Goal: Information Seeking & Learning: Learn about a topic

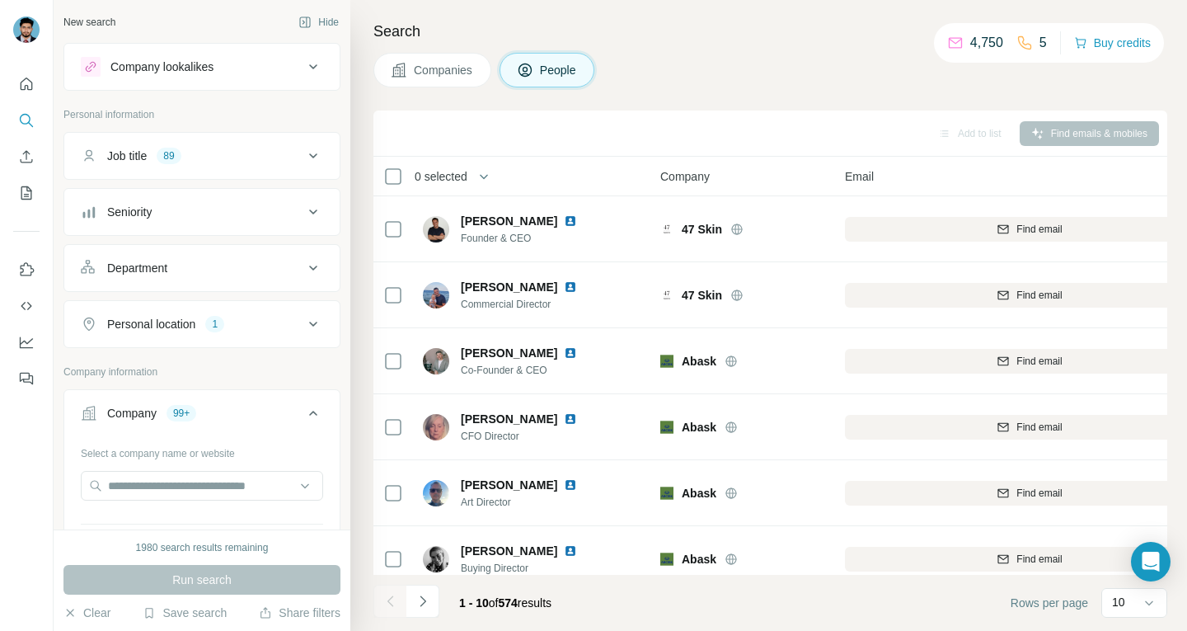
scroll to position [500, 0]
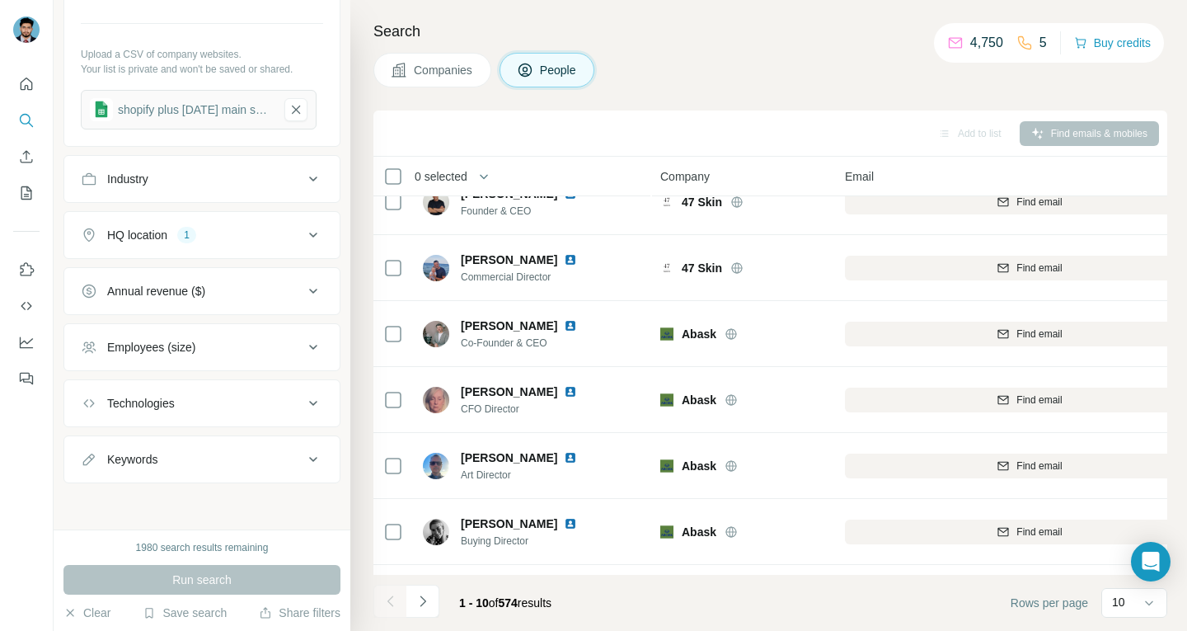
click at [683, 73] on div "Companies People" at bounding box center [770, 70] width 794 height 35
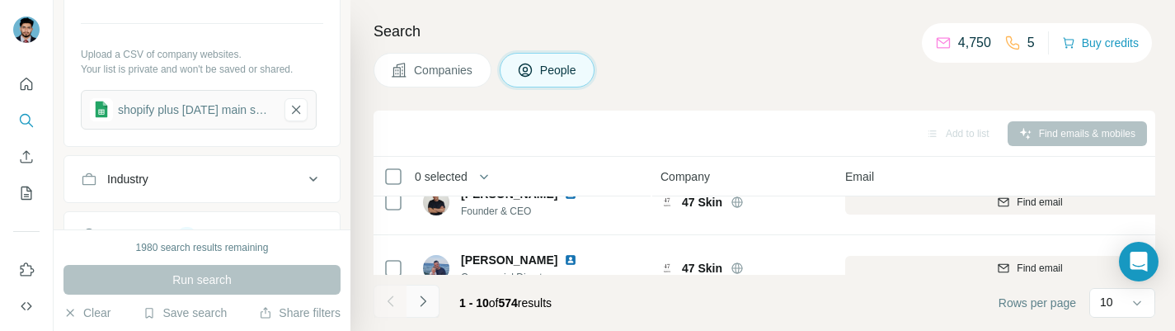
click at [412, 306] on button "Navigate to next page" at bounding box center [422, 300] width 33 height 33
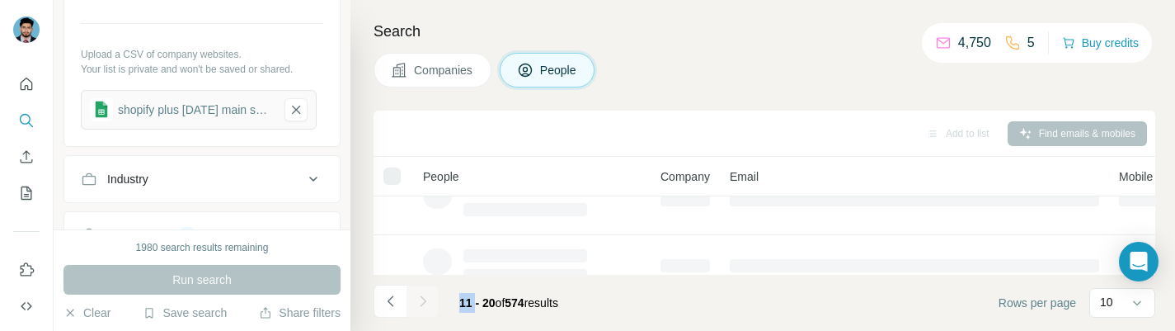
click at [412, 306] on div at bounding box center [422, 300] width 33 height 33
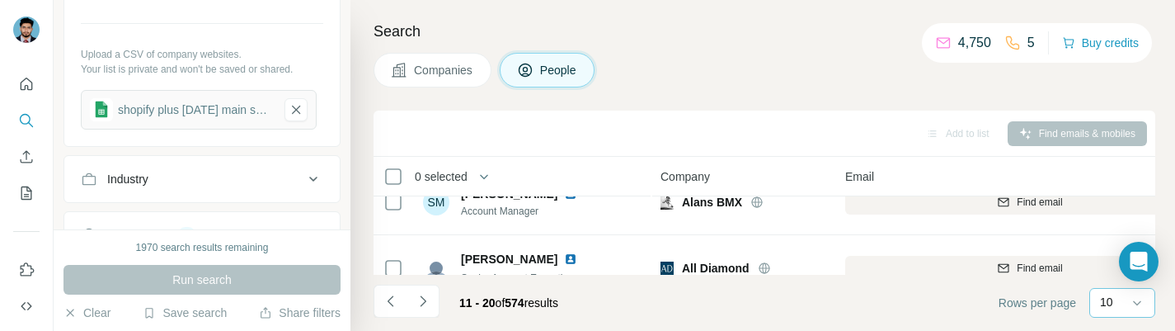
click at [1125, 316] on div "10" at bounding box center [1120, 302] width 41 height 28
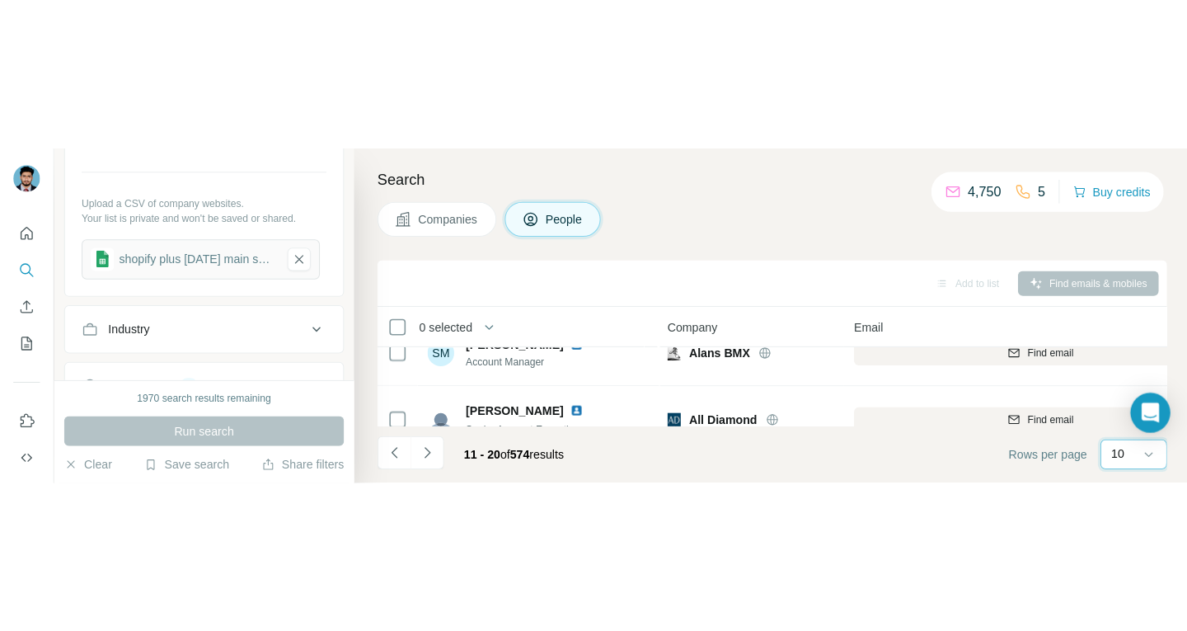
scroll to position [0, 0]
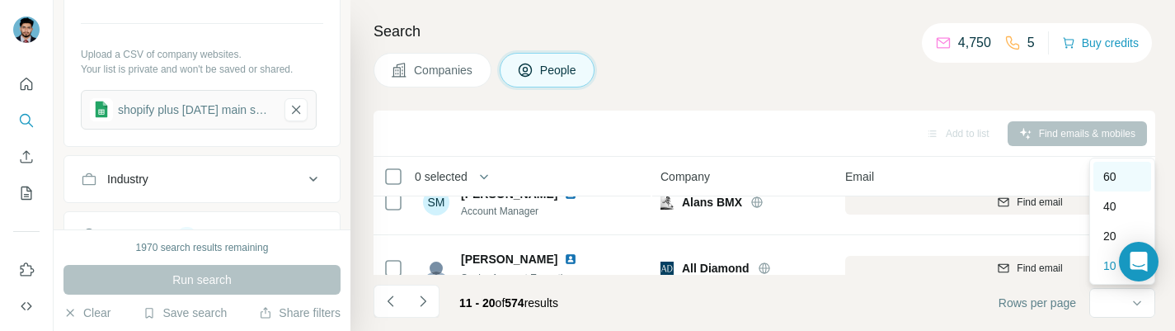
click at [1114, 177] on p "60" at bounding box center [1109, 176] width 13 height 16
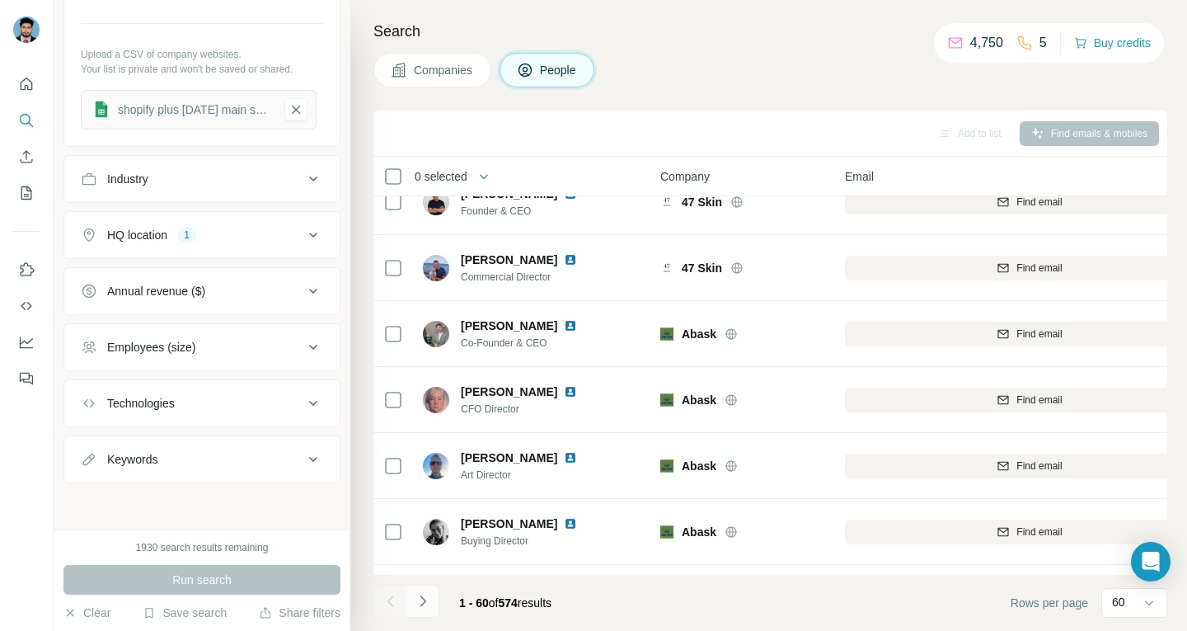
click at [424, 603] on icon "Navigate to next page" at bounding box center [423, 601] width 16 height 16
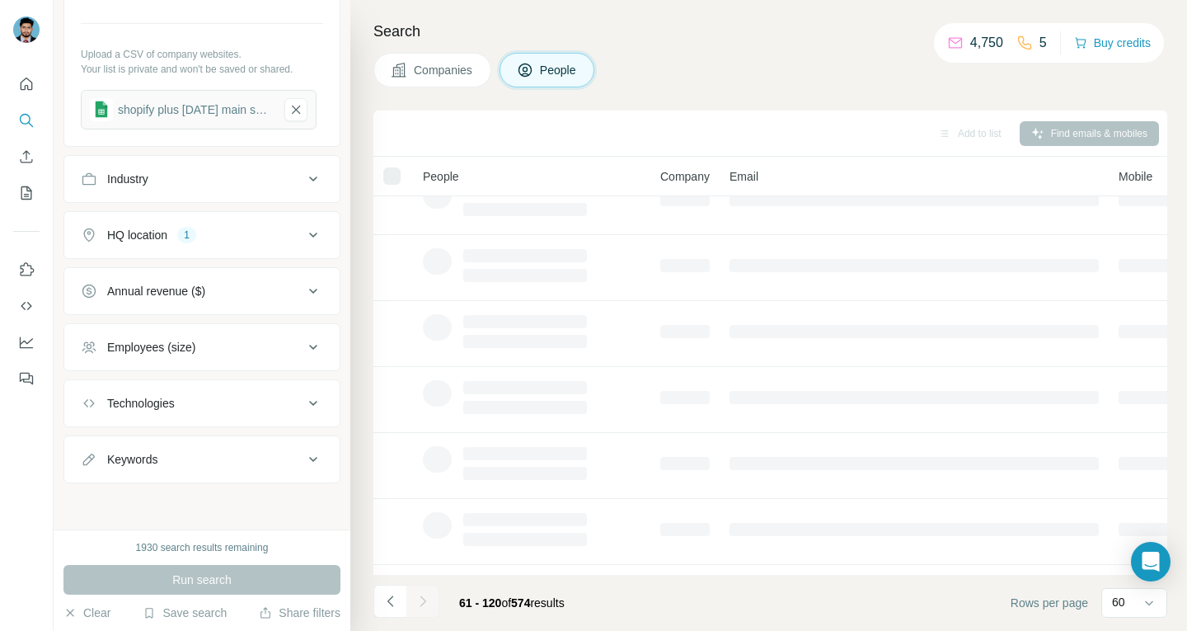
click at [424, 603] on div at bounding box center [422, 600] width 33 height 33
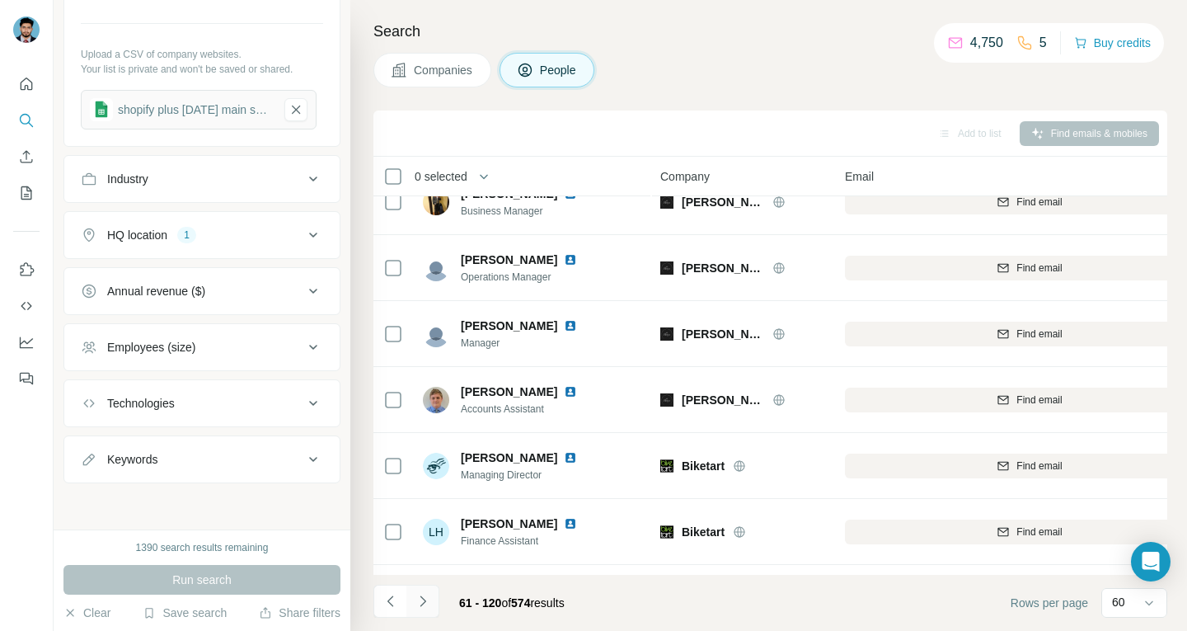
click at [424, 603] on icon "Navigate to next page" at bounding box center [423, 601] width 16 height 16
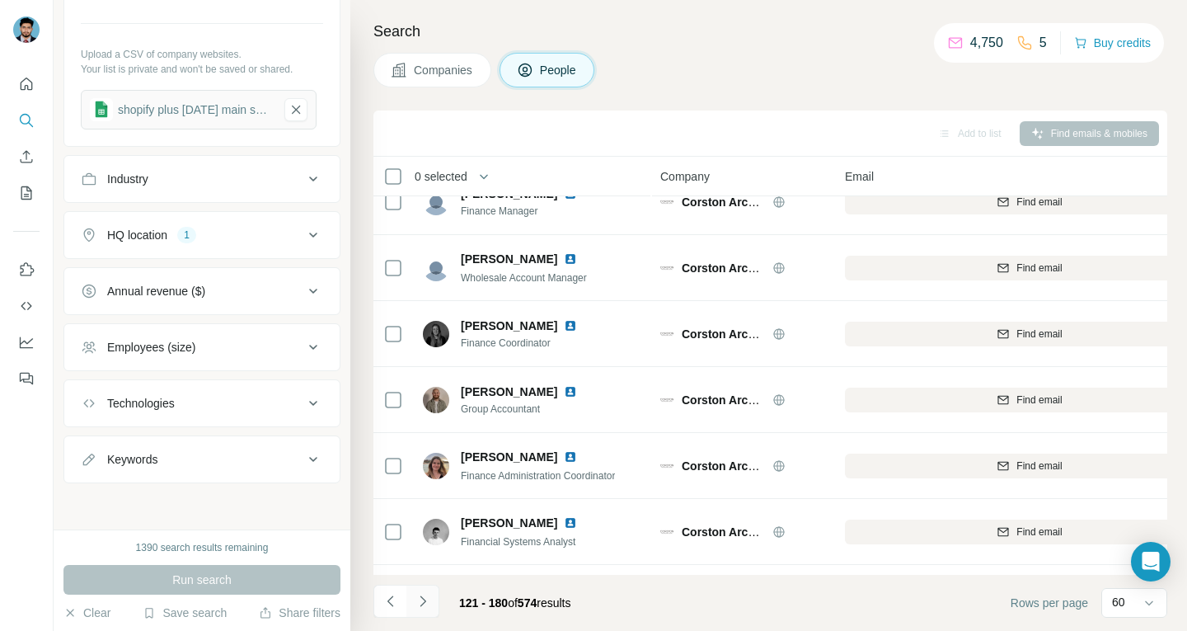
click at [424, 603] on icon "Navigate to next page" at bounding box center [423, 601] width 16 height 16
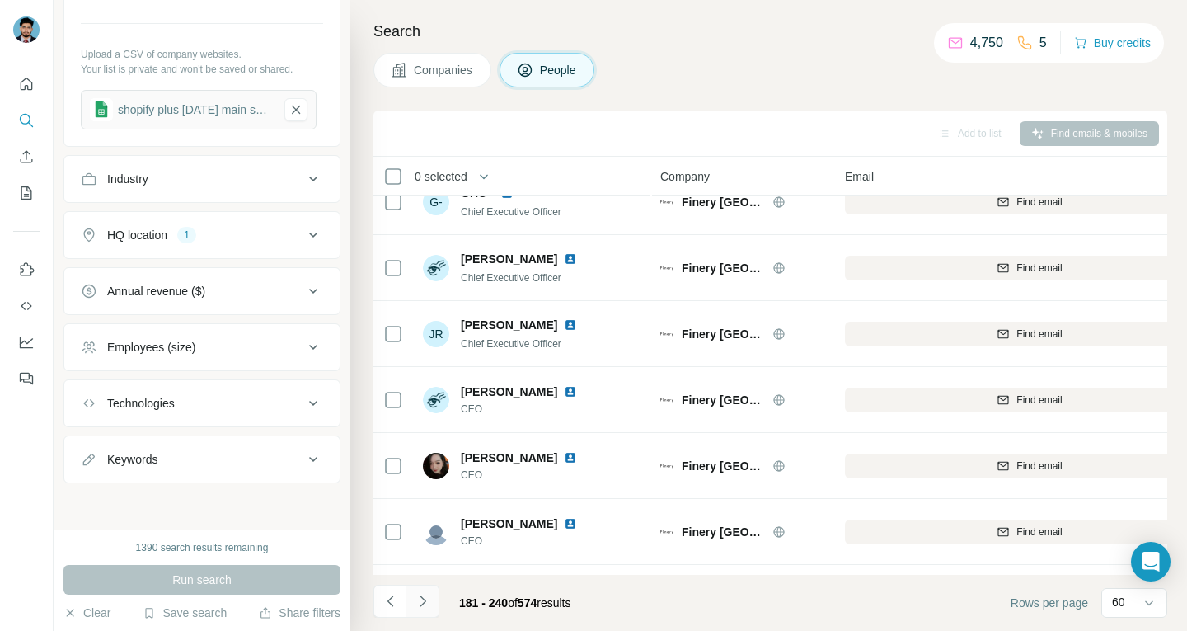
click at [424, 603] on icon "Navigate to next page" at bounding box center [423, 601] width 16 height 16
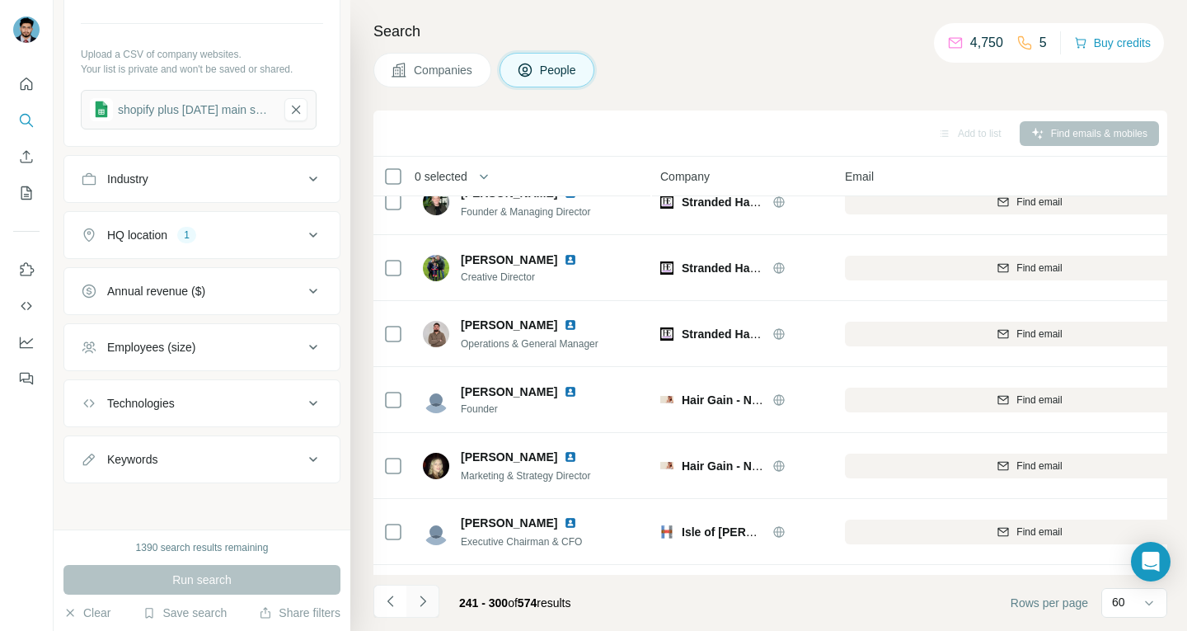
click at [424, 603] on icon "Navigate to next page" at bounding box center [423, 601] width 16 height 16
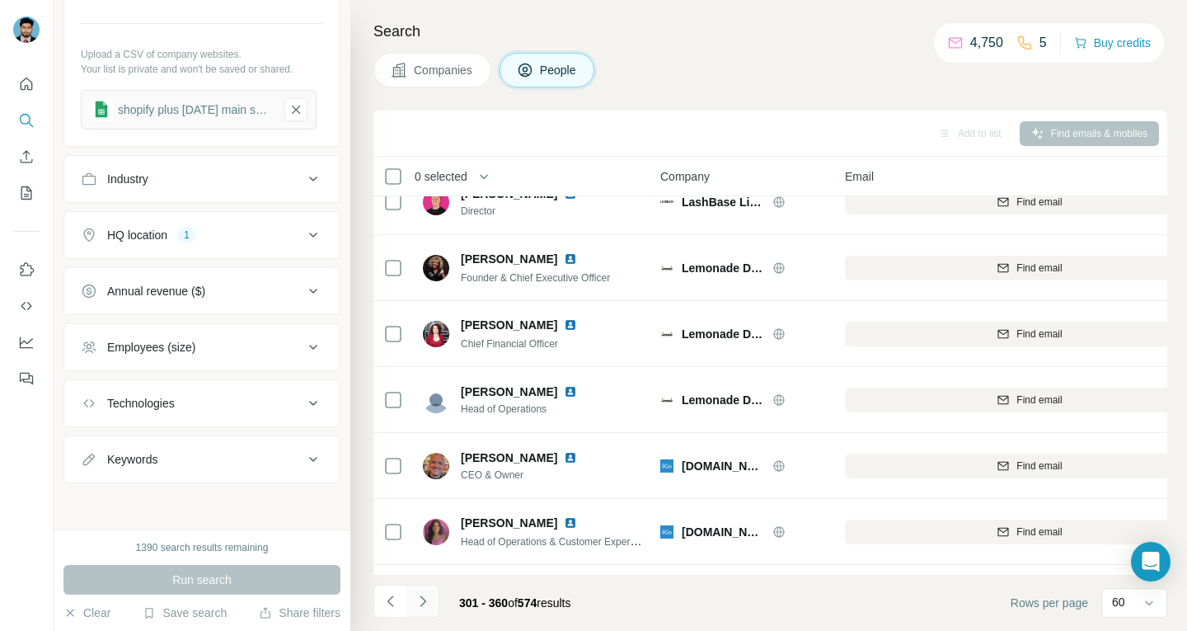
click at [424, 603] on icon "Navigate to next page" at bounding box center [423, 601] width 16 height 16
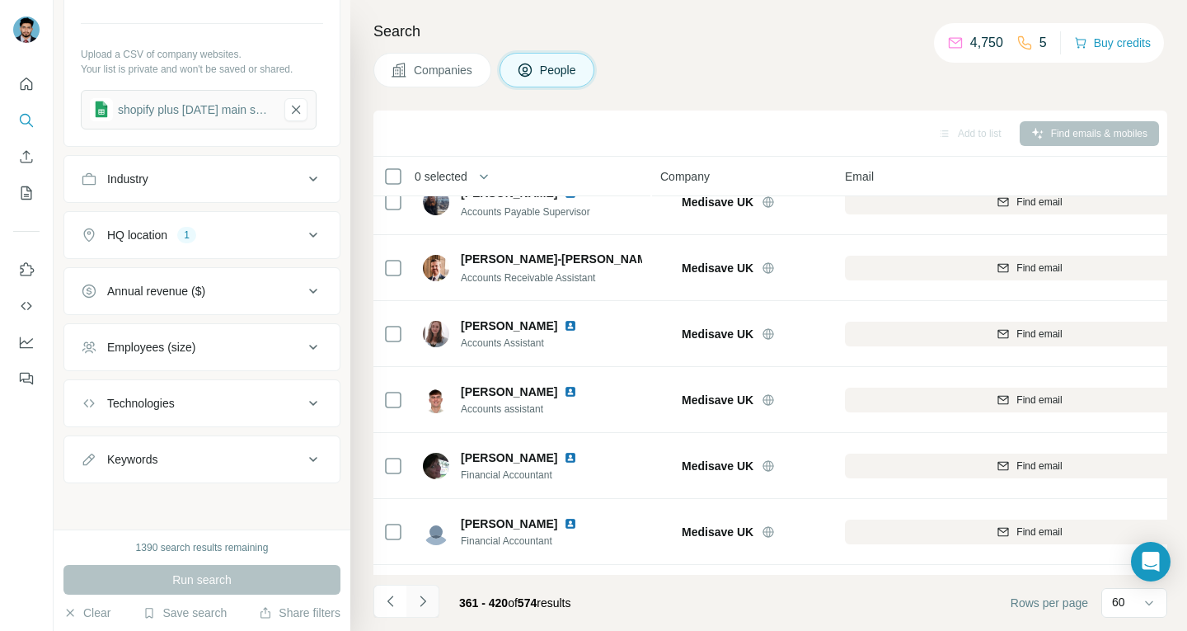
click at [424, 603] on icon "Navigate to next page" at bounding box center [423, 601] width 16 height 16
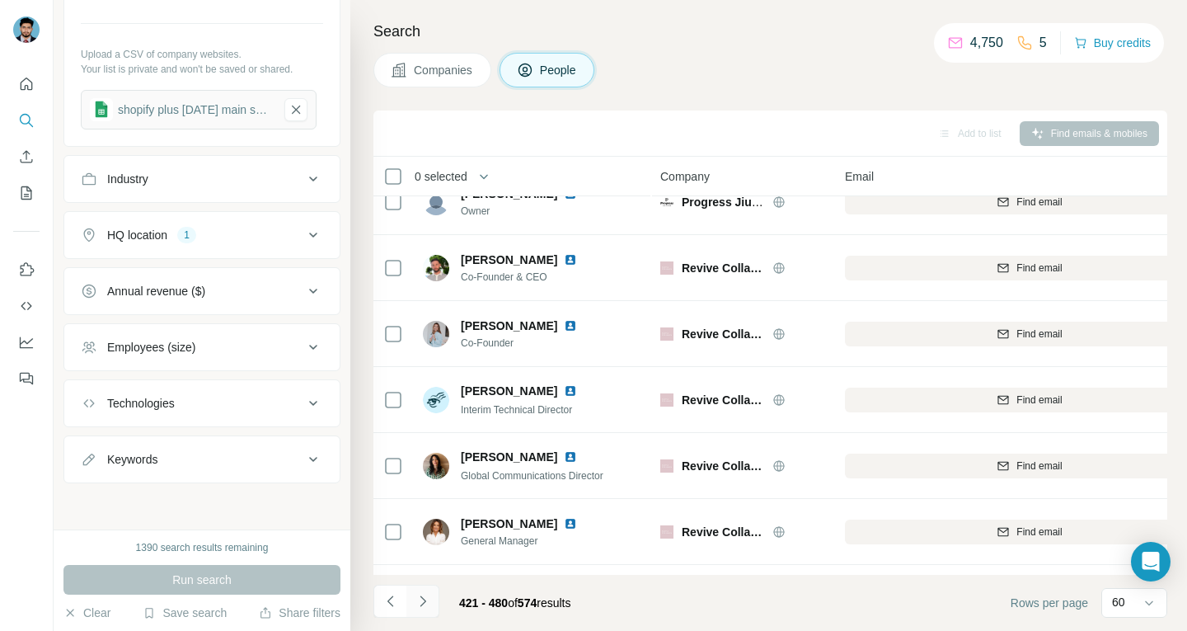
click at [424, 603] on icon "Navigate to next page" at bounding box center [423, 601] width 16 height 16
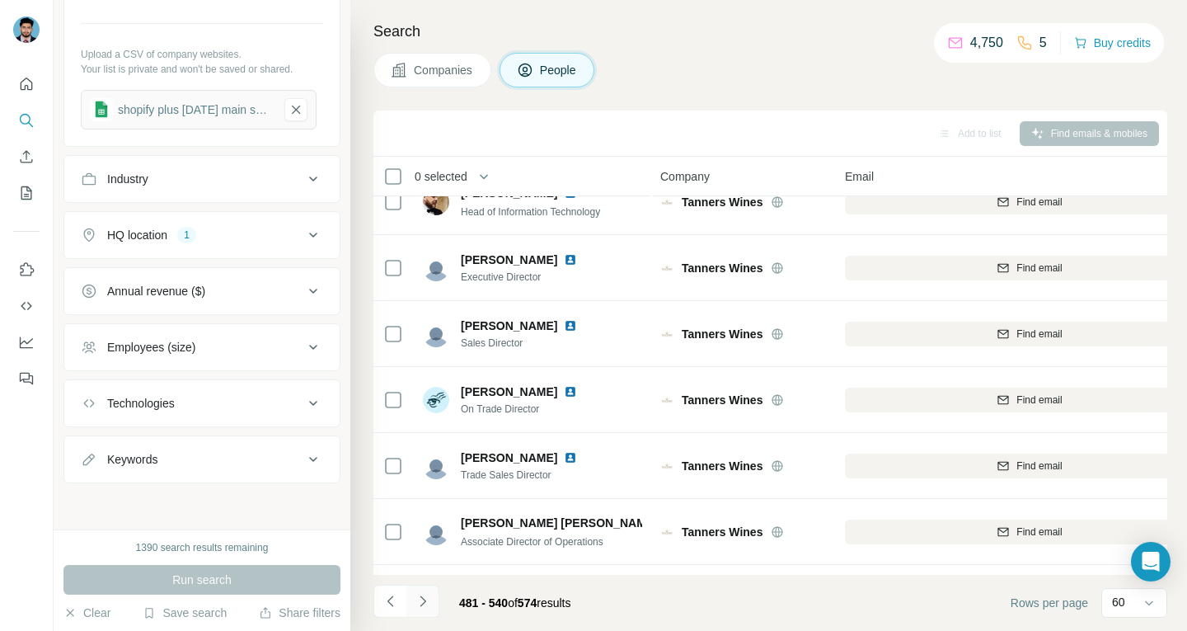
click at [424, 603] on icon "Navigate to next page" at bounding box center [423, 601] width 16 height 16
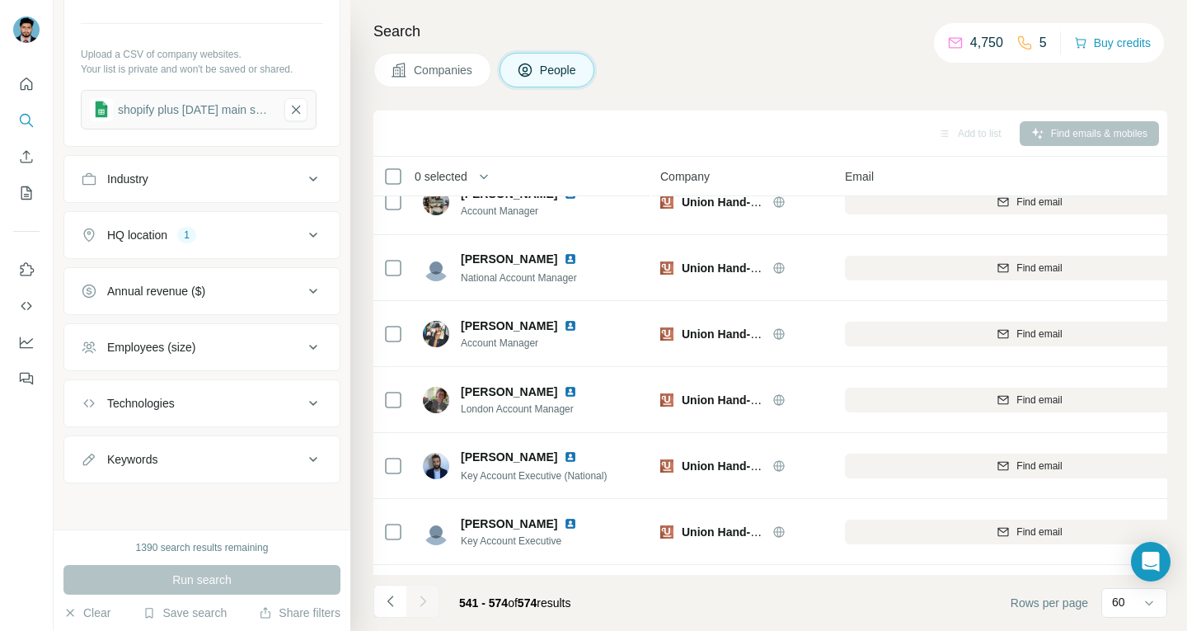
click at [424, 603] on div at bounding box center [422, 600] width 33 height 33
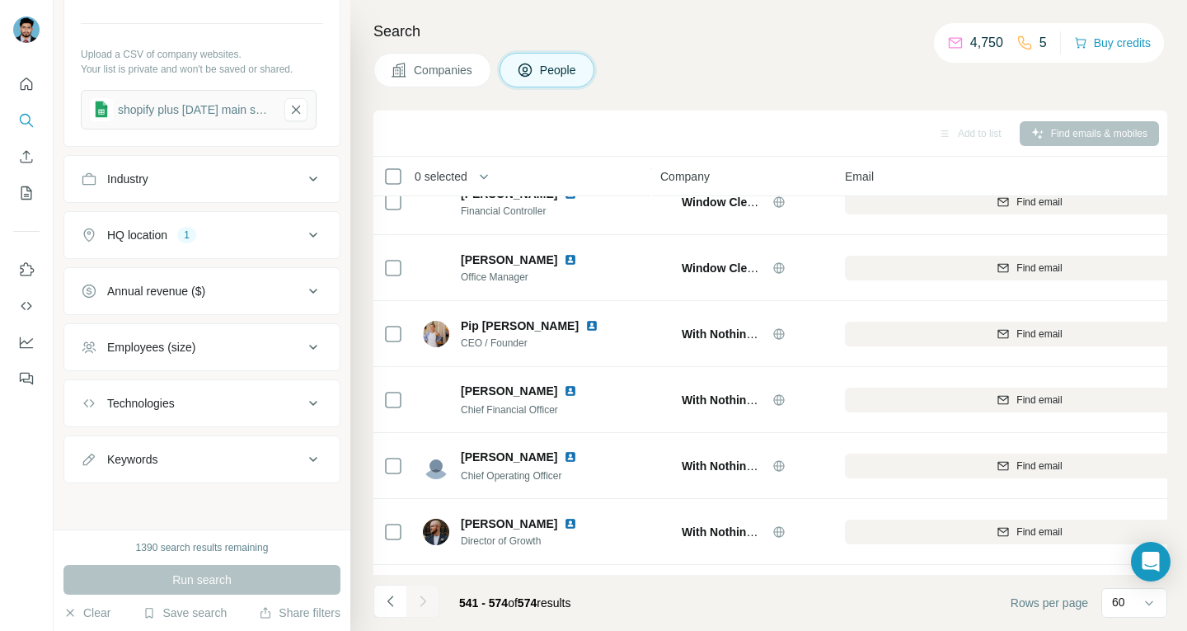
scroll to position [1872, 0]
